Goal: Task Accomplishment & Management: Use online tool/utility

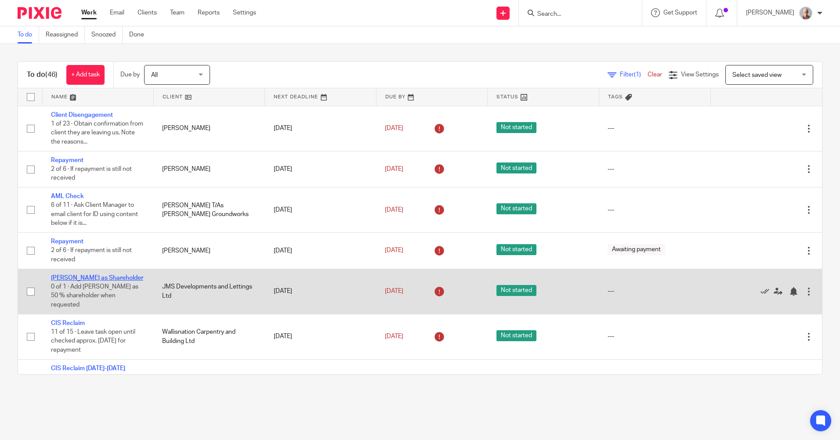
click at [118, 276] on link "Add Maddie as Shareholder" at bounding box center [97, 278] width 92 height 6
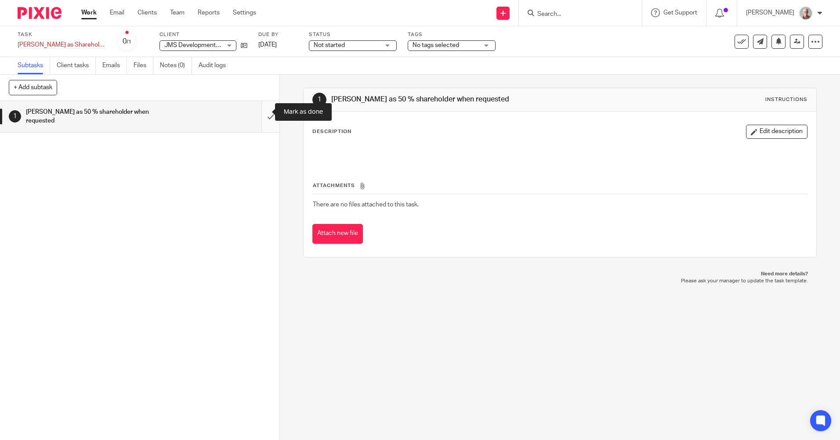
click at [262, 111] on input "submit" at bounding box center [140, 116] width 280 height 31
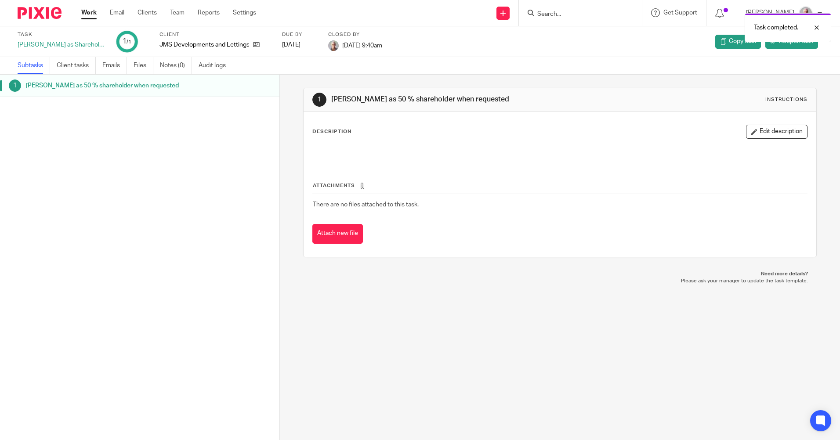
click at [92, 12] on link "Work" at bounding box center [88, 12] width 15 height 9
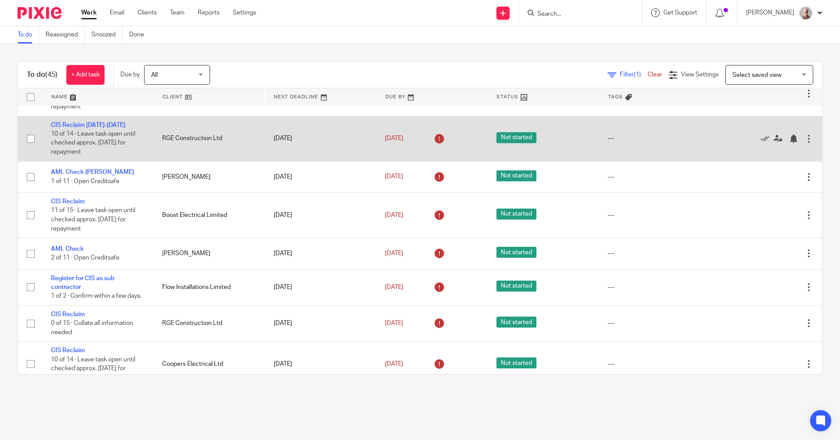
scroll to position [220, 0]
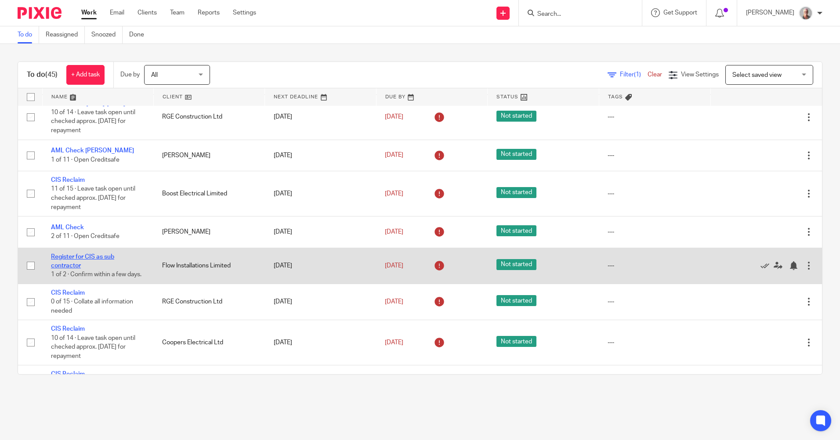
click at [95, 257] on link "Register for CIS as sub contractor" at bounding box center [82, 261] width 63 height 15
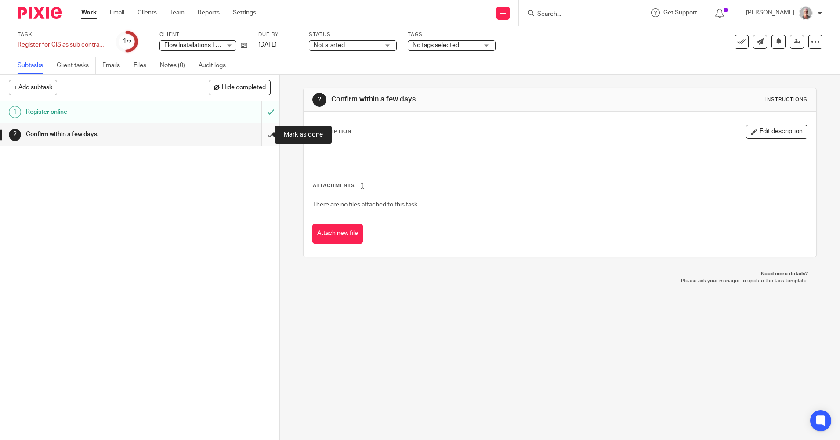
click at [263, 133] on input "submit" at bounding box center [140, 135] width 280 height 22
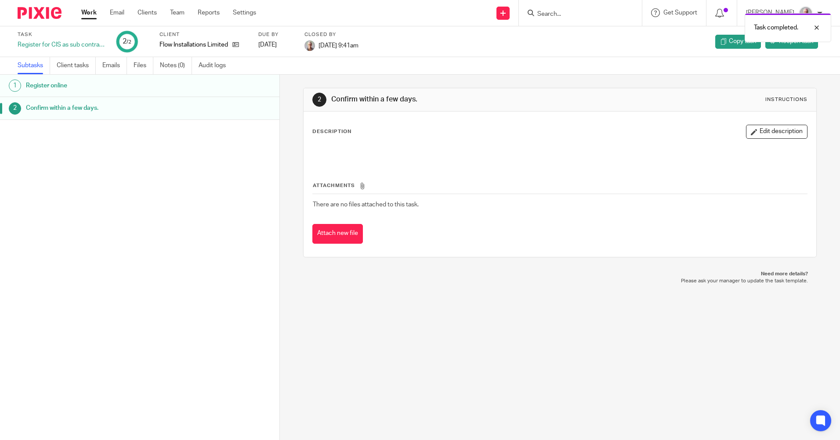
click at [91, 15] on link "Work" at bounding box center [88, 12] width 15 height 9
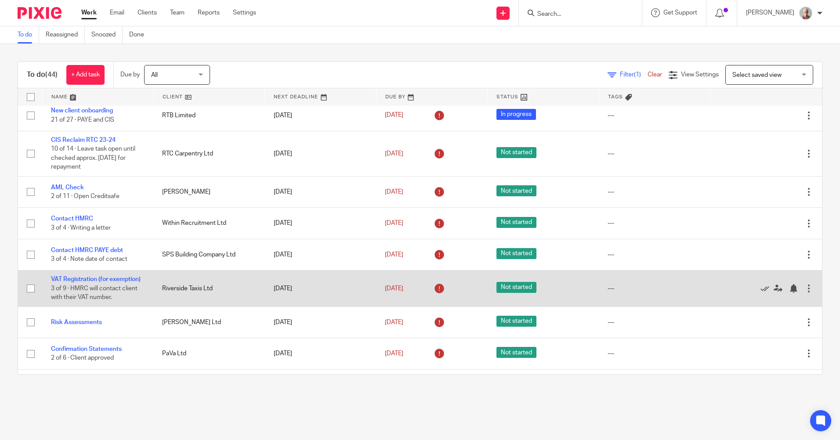
scroll to position [615, 0]
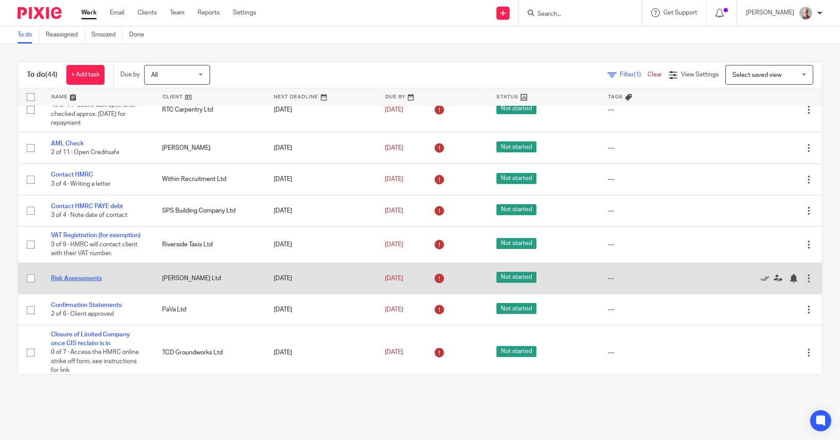
click at [75, 280] on link "Risk Assessments" at bounding box center [76, 279] width 51 height 6
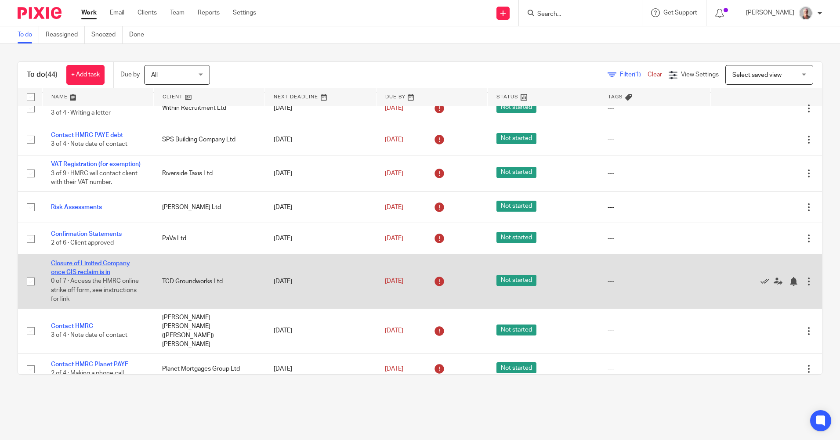
scroll to position [703, 0]
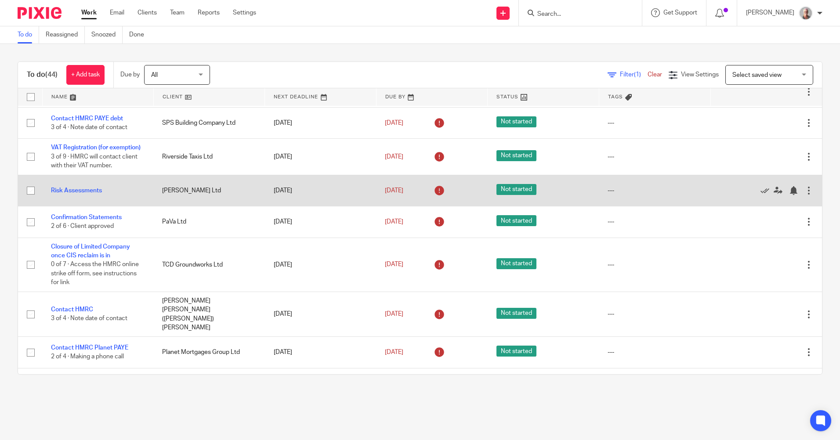
click at [805, 192] on div at bounding box center [809, 190] width 9 height 9
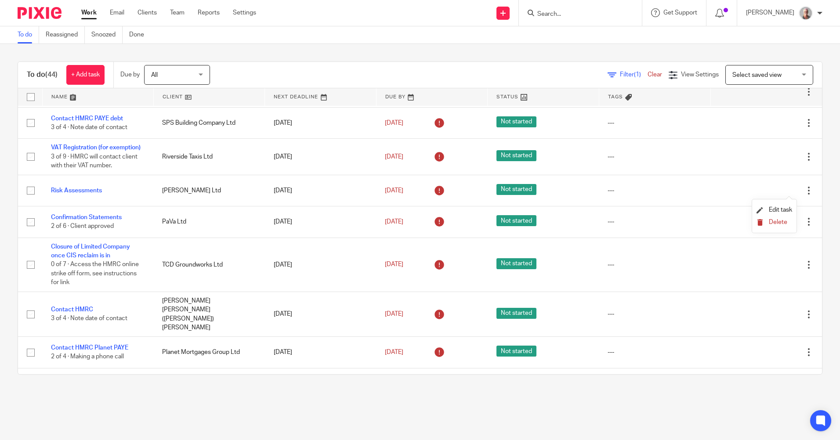
click at [779, 221] on span "Delete" at bounding box center [778, 222] width 18 height 6
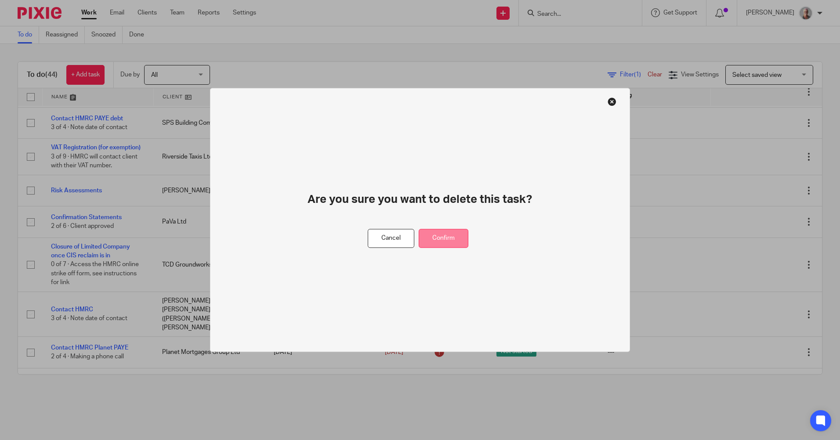
click at [445, 243] on button "Confirm" at bounding box center [444, 238] width 50 height 19
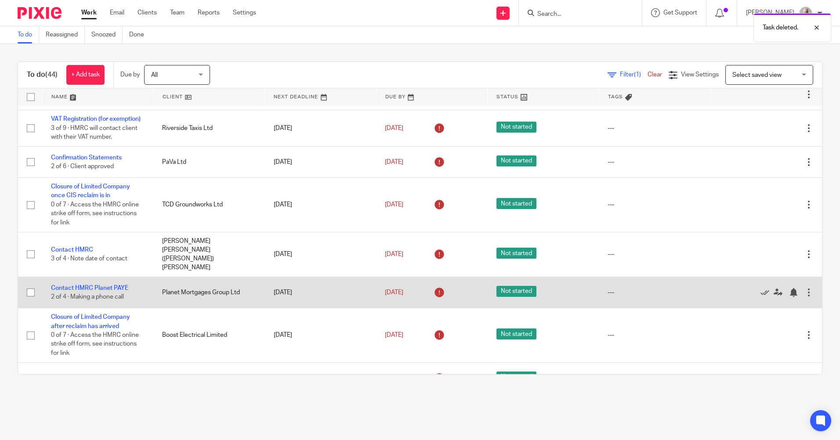
scroll to position [791, 0]
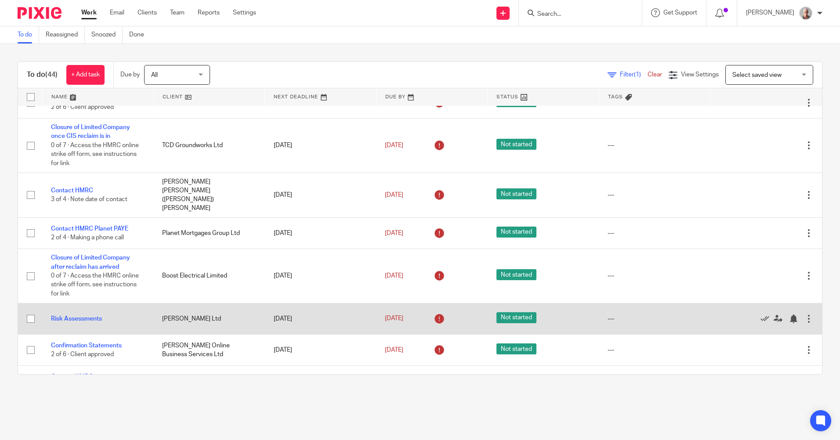
click at [805, 315] on div at bounding box center [809, 319] width 9 height 9
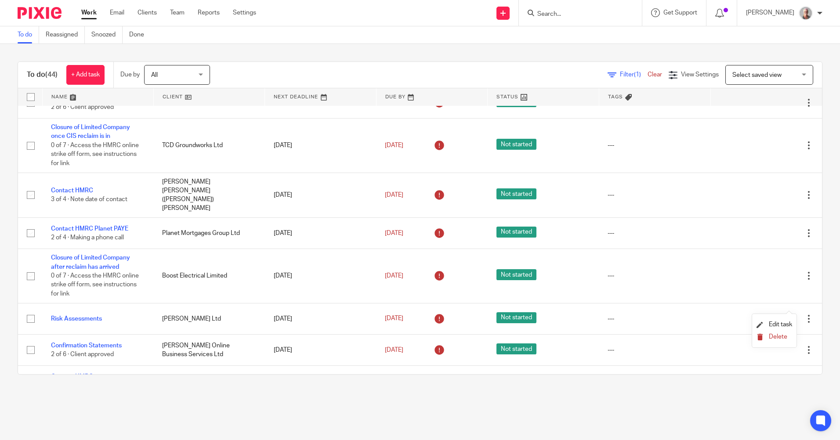
click at [778, 336] on span "Delete" at bounding box center [778, 337] width 18 height 6
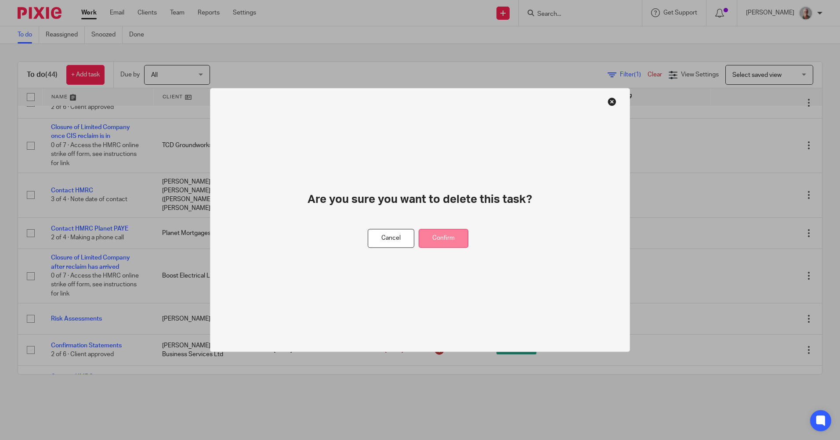
click at [456, 239] on button "Confirm" at bounding box center [444, 238] width 50 height 19
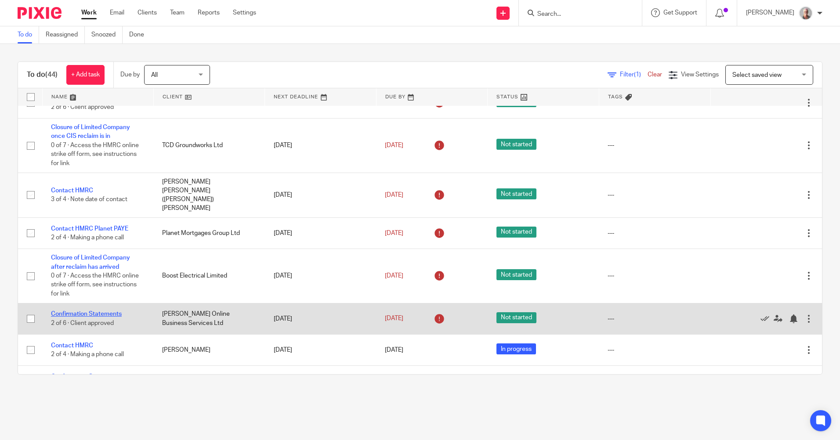
click at [85, 311] on link "Confirmation Statements" at bounding box center [86, 314] width 71 height 6
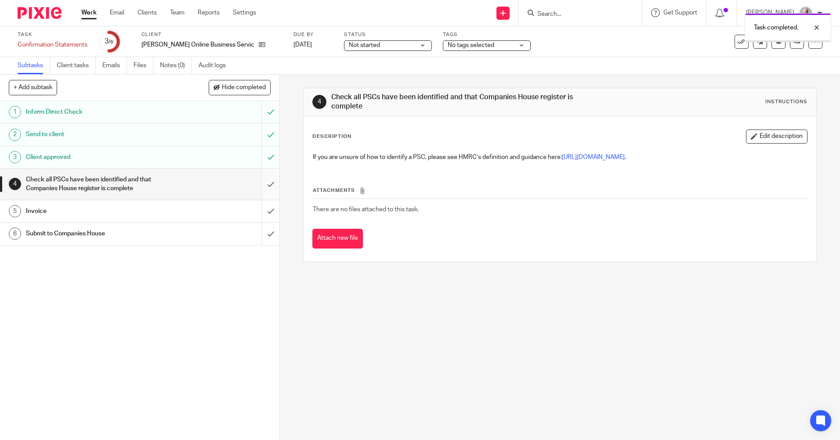
click at [261, 182] on input "submit" at bounding box center [140, 184] width 280 height 31
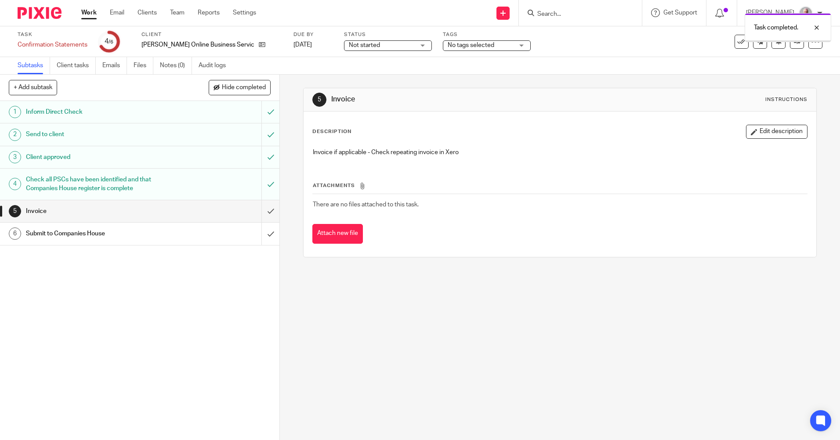
click at [262, 208] on input "submit" at bounding box center [140, 211] width 280 height 22
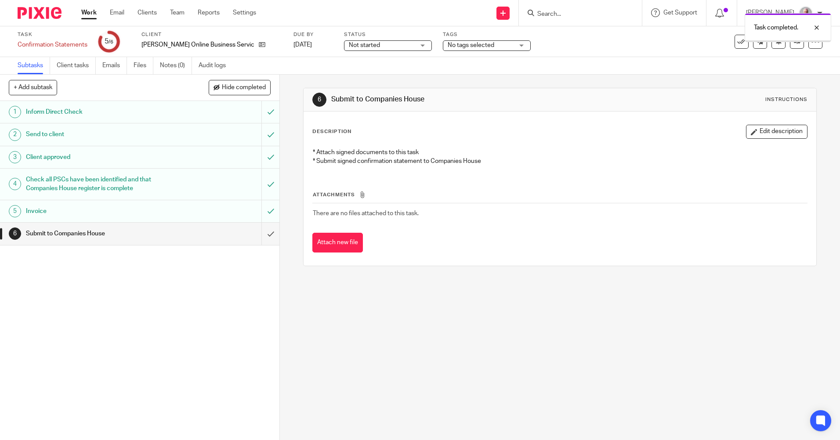
click at [264, 233] on input "submit" at bounding box center [140, 234] width 280 height 22
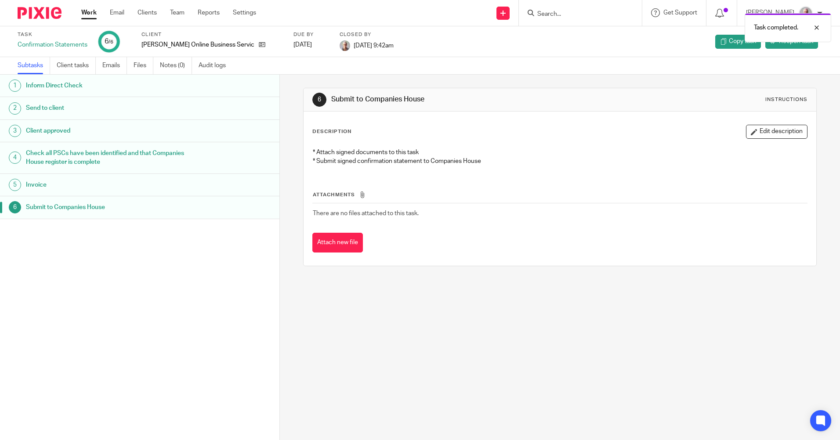
click at [91, 12] on link "Work" at bounding box center [88, 12] width 15 height 9
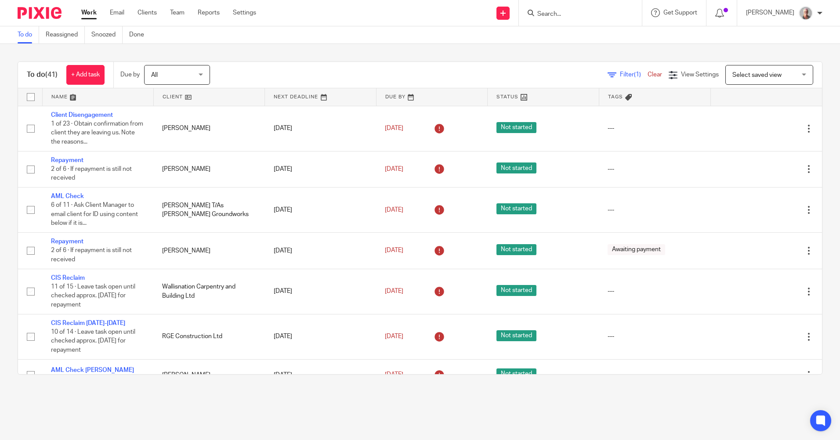
click at [582, 12] on input "Search" at bounding box center [576, 15] width 79 height 8
type input "ocean e"
click at [603, 40] on link at bounding box center [609, 38] width 149 height 20
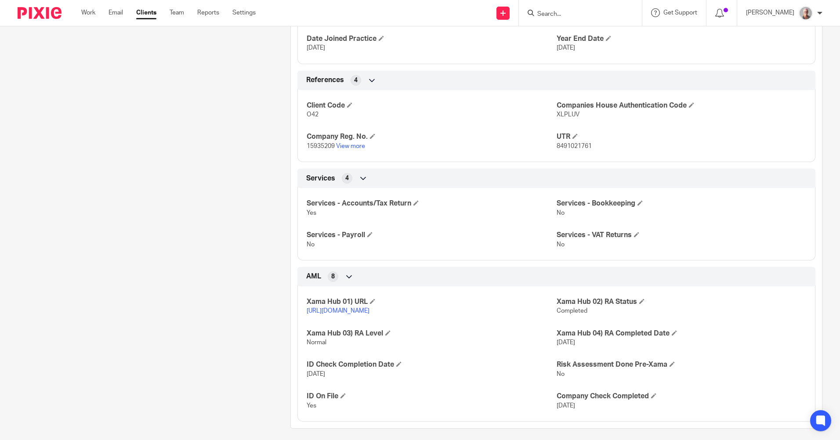
scroll to position [508, 0]
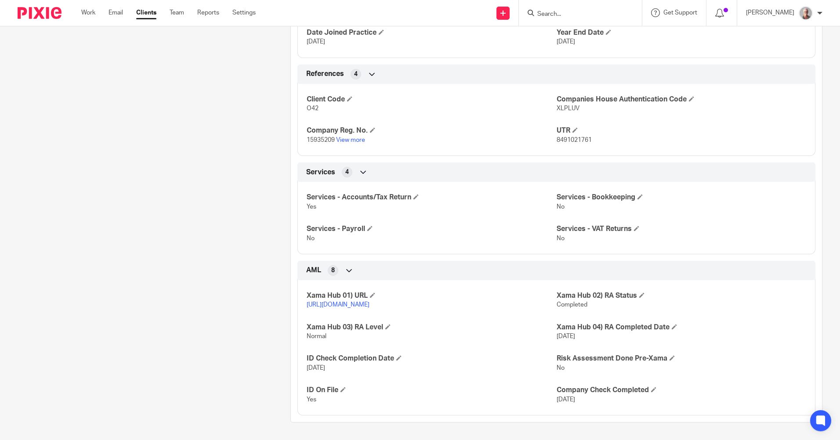
click at [579, 12] on input "Search" at bounding box center [576, 15] width 79 height 8
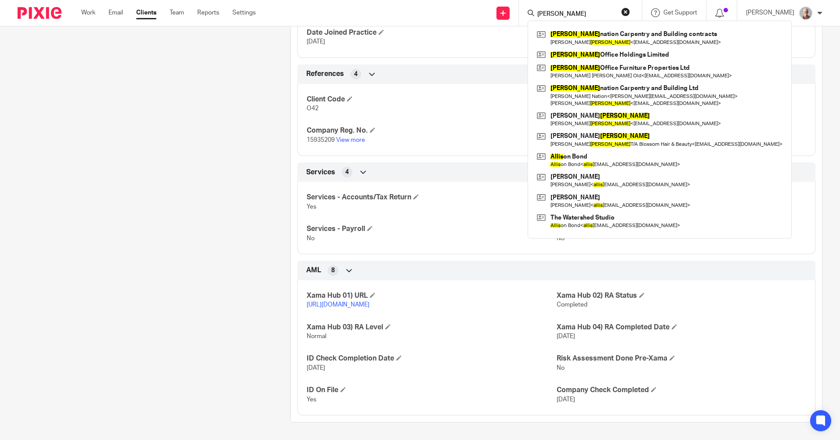
type input "wallis"
click at [160, 131] on div "Client contacts Frank Isibor frankisibor@gmail.com Edit contact Create client f…" at bounding box center [140, 8] width 273 height 829
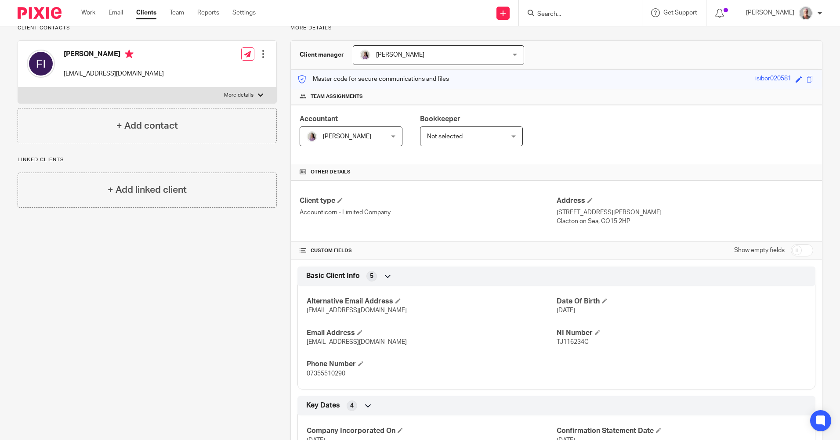
scroll to position [69, 0]
click at [565, 13] on input "Search" at bounding box center [576, 15] width 79 height 8
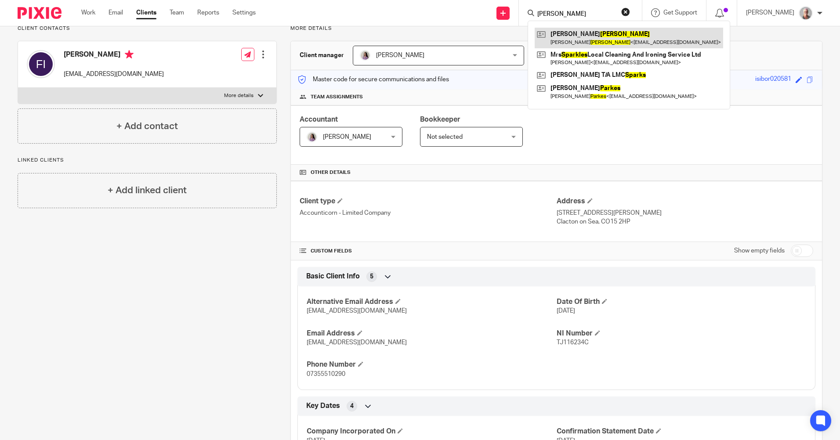
type input "sparkes"
click at [593, 36] on link at bounding box center [629, 38] width 189 height 20
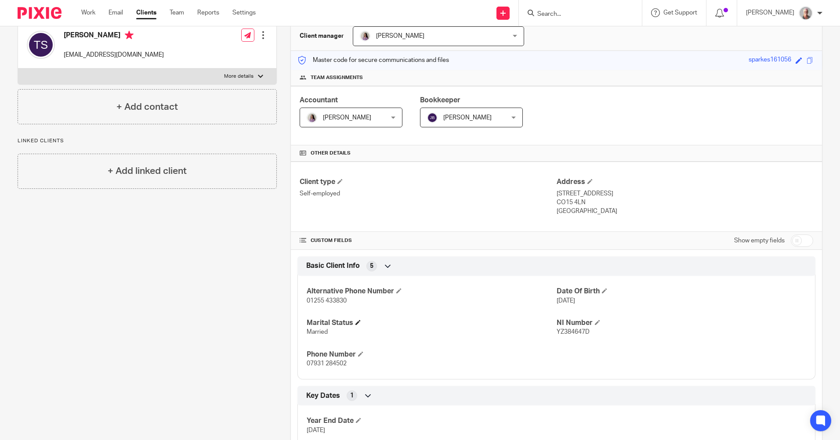
scroll to position [132, 0]
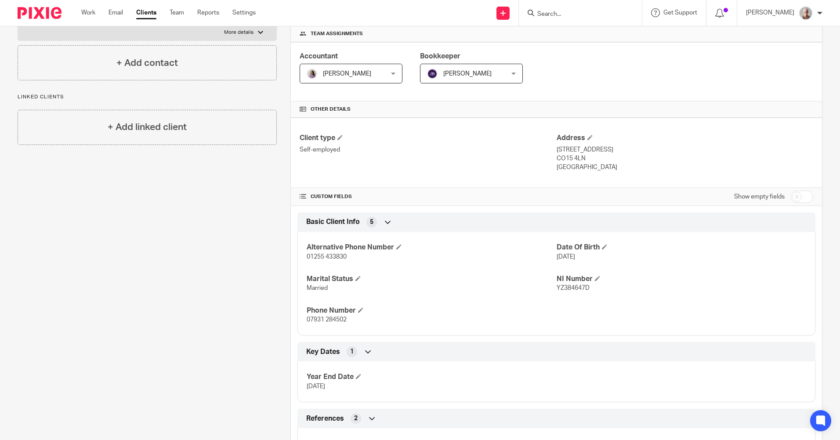
click at [568, 14] on input "Search" at bounding box center [576, 15] width 79 height 8
